Goal: Find contact information: Find contact information

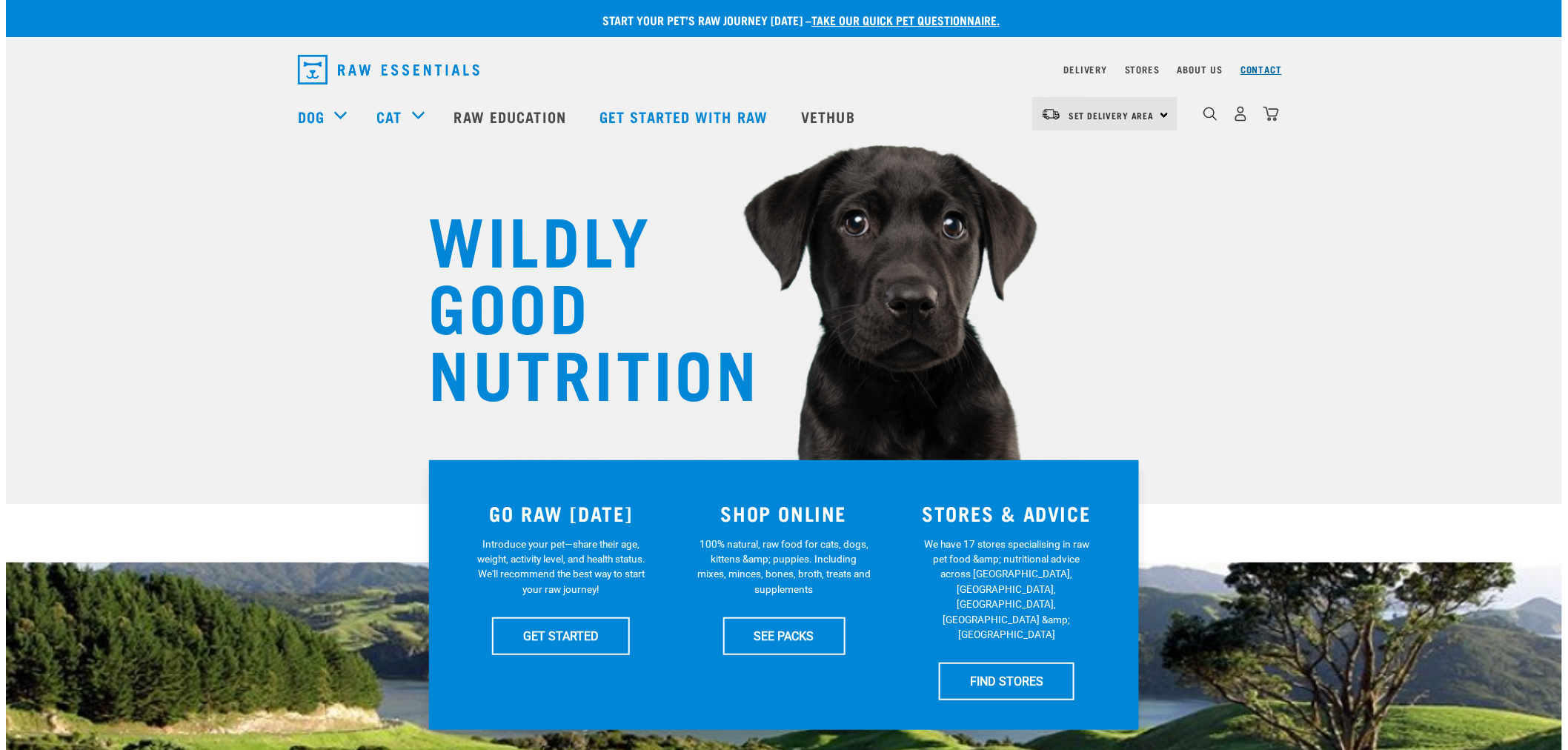
click at [1263, 69] on link "Contact" at bounding box center [1262, 69] width 41 height 5
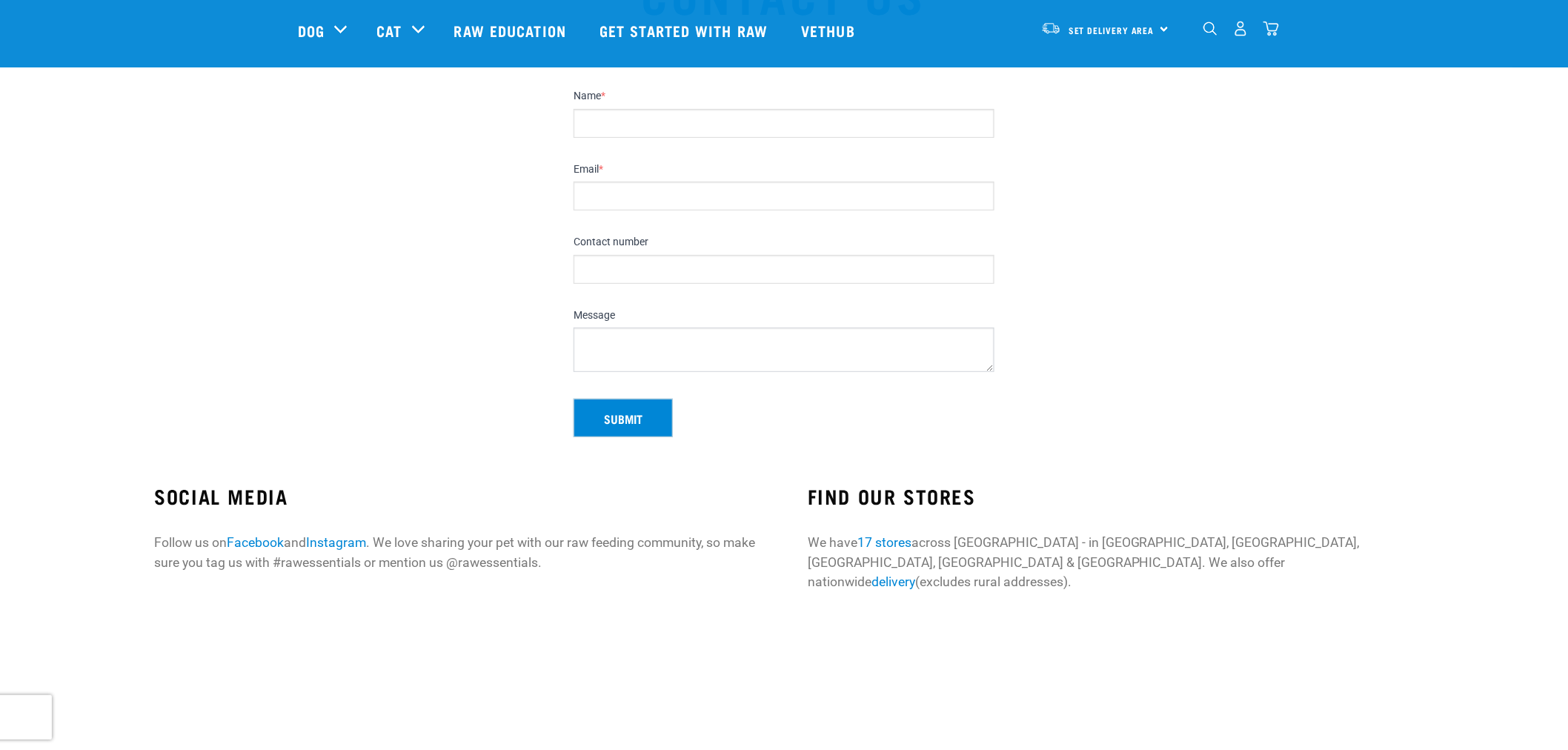
scroll to position [247, 0]
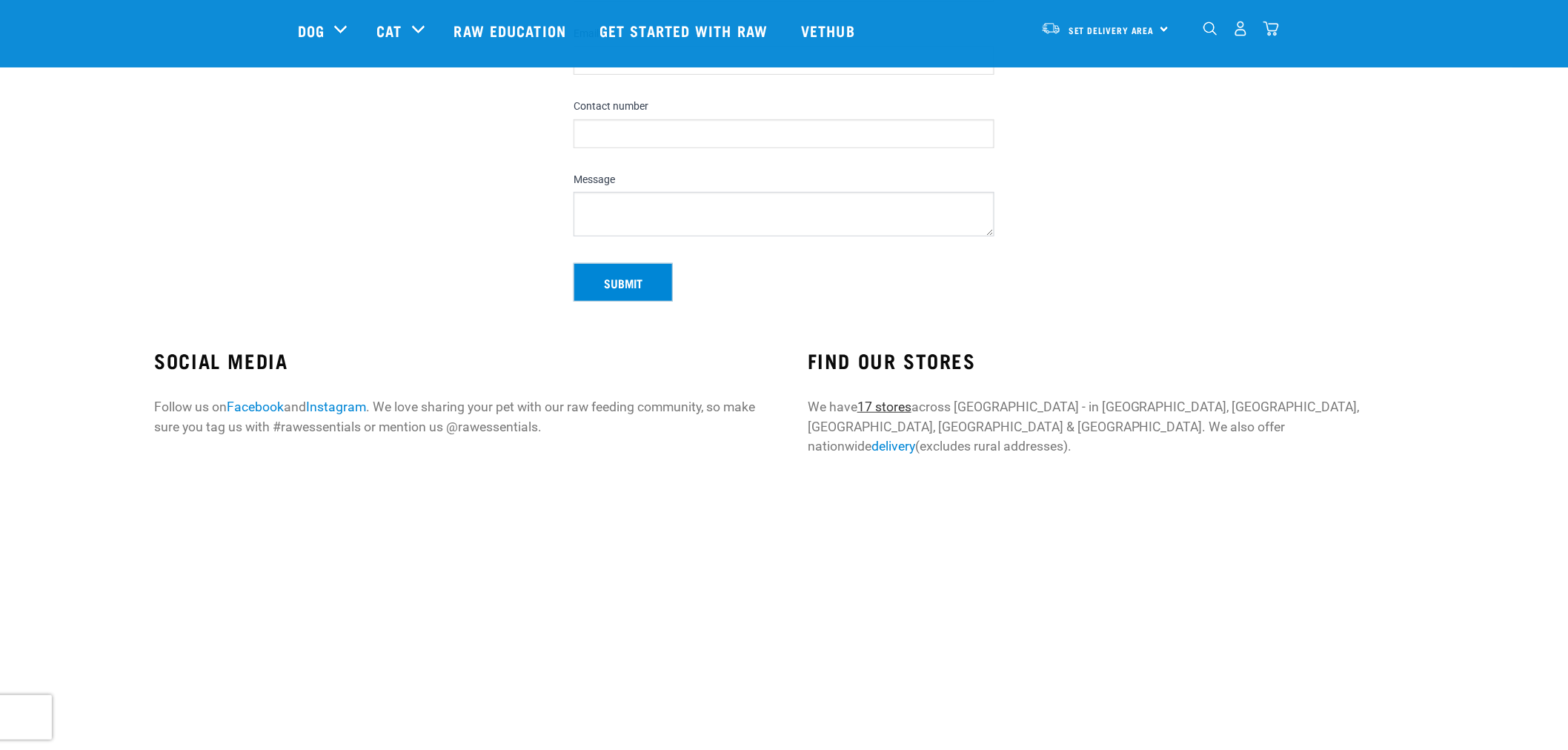
click at [884, 401] on link "17 stores" at bounding box center [884, 406] width 54 height 15
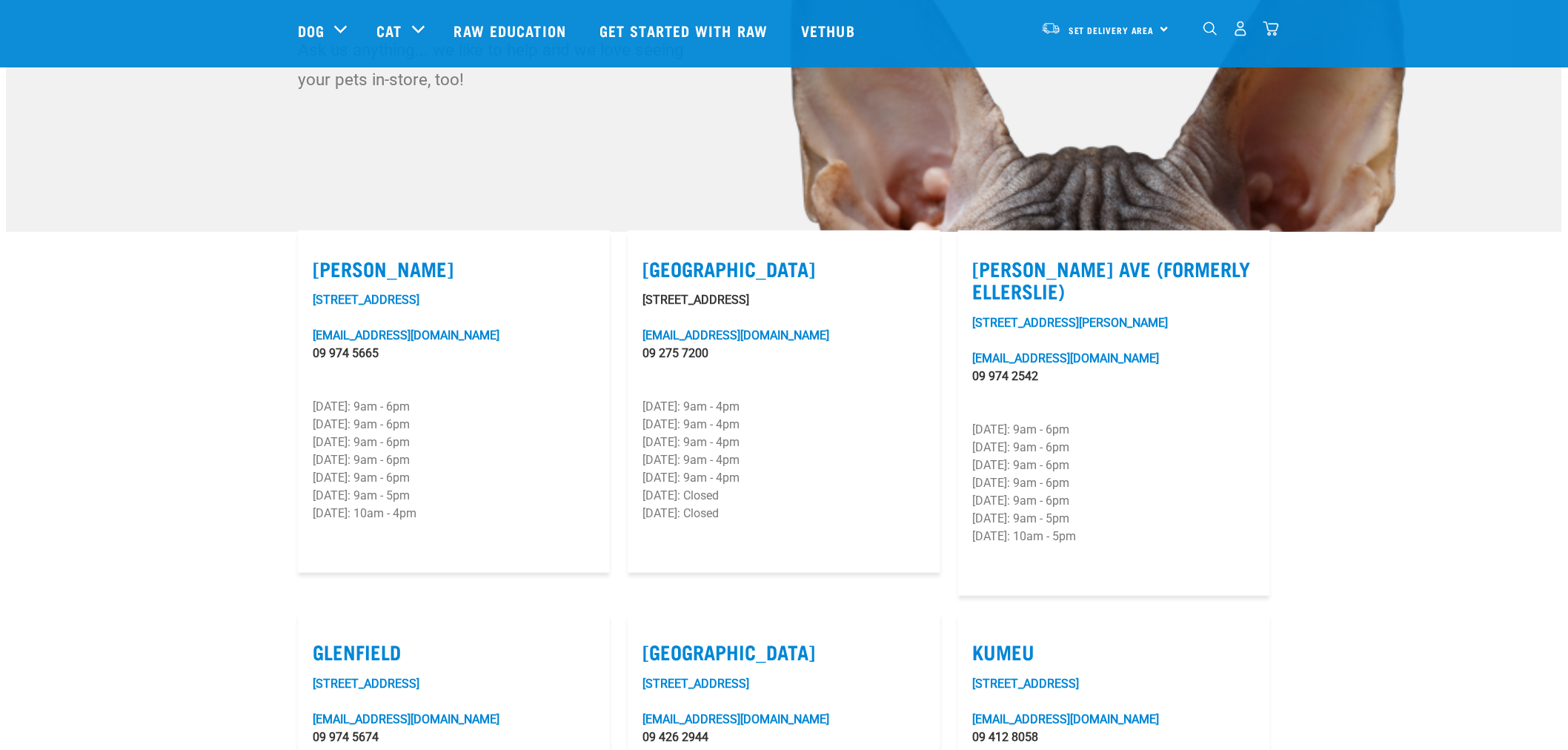
scroll to position [411, 0]
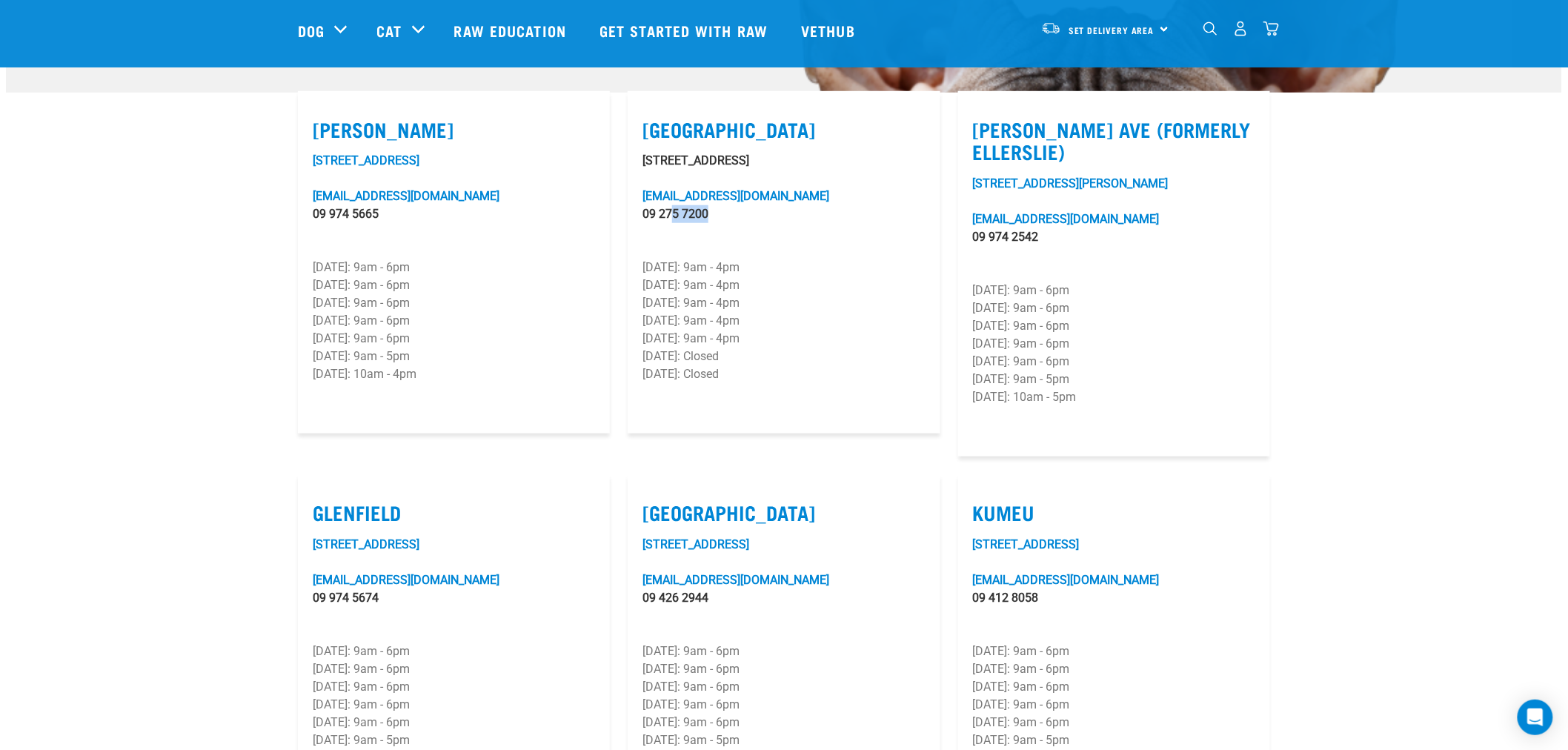
drag, startPoint x: 713, startPoint y: 196, endPoint x: 810, endPoint y: 226, distance: 101.5
click at [763, 222] on div "80 Ascot Road, Mangere airportoaks@rawessentials.co.nz 09 275 7200 Monday: 9am …" at bounding box center [784, 285] width 283 height 267
click at [810, 226] on div "80 Ascot Road, Mangere airportoaks@rawessentials.co.nz 09 275 7200 Monday: 9am …" at bounding box center [784, 285] width 283 height 267
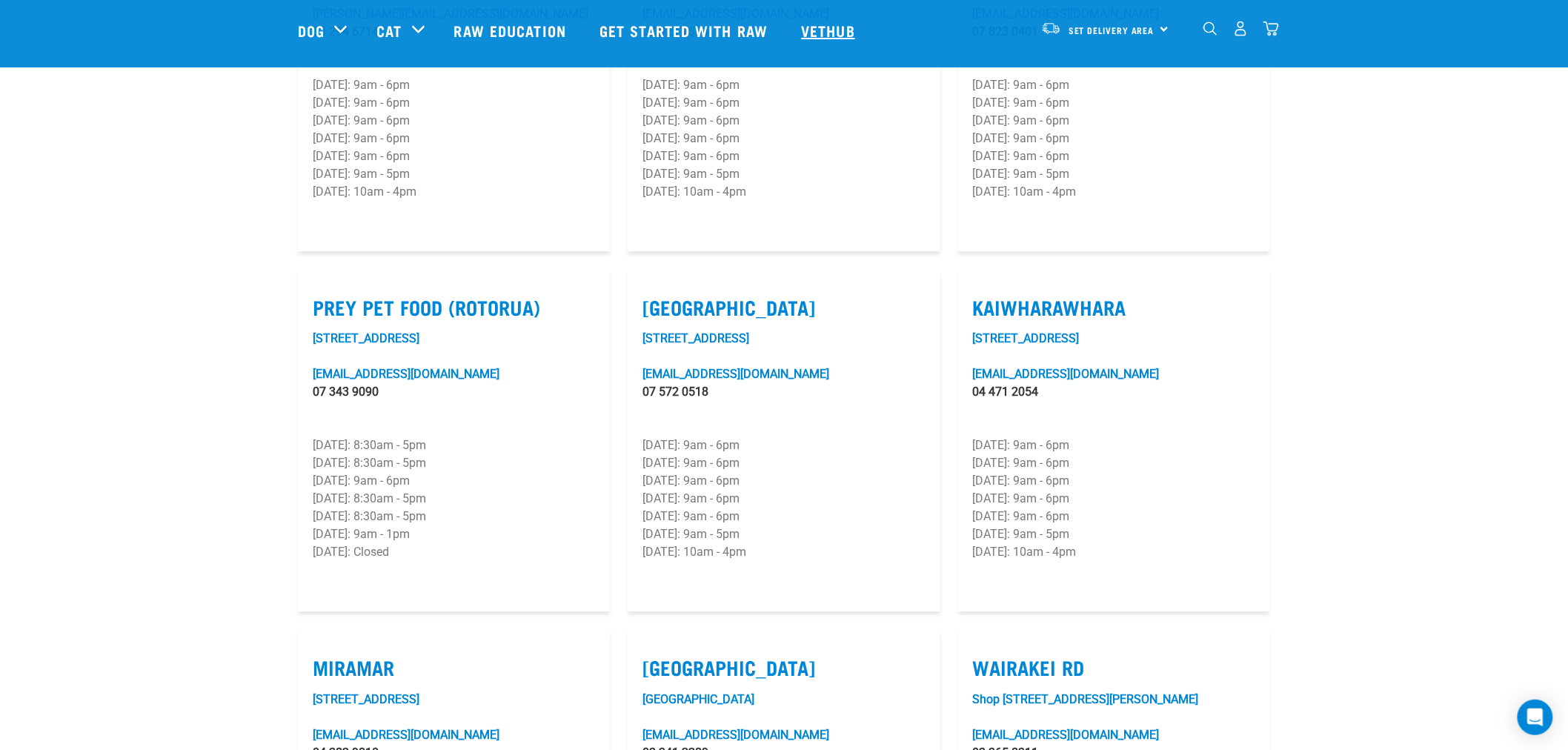
scroll to position [1483, 0]
